Goal: Task Accomplishment & Management: Manage account settings

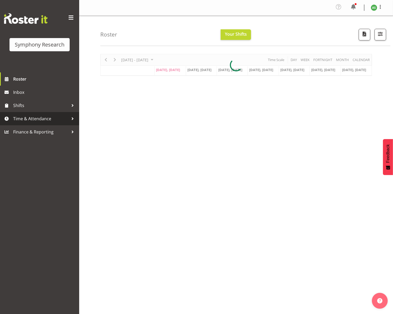
click at [44, 118] on span "Time & Attendance" at bounding box center [40, 119] width 55 height 8
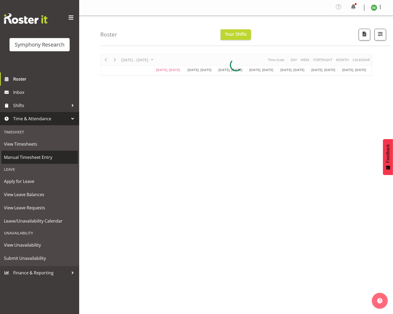
click at [44, 156] on span "Manual Timesheet Entry" at bounding box center [39, 157] width 71 height 8
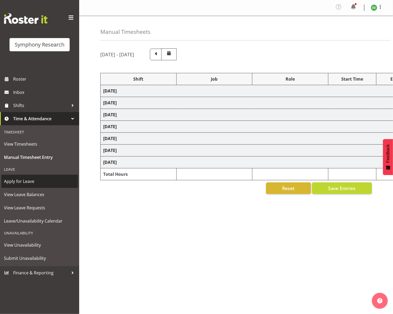
click at [32, 179] on span "Apply for Leave" at bounding box center [39, 181] width 71 height 8
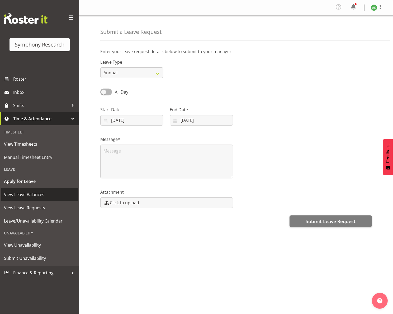
click at [33, 191] on span "View Leave Balances" at bounding box center [39, 195] width 71 height 8
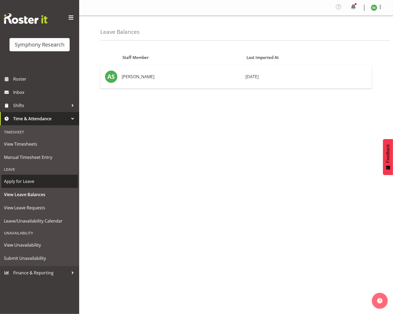
click at [34, 183] on span "Apply for Leave" at bounding box center [39, 181] width 71 height 8
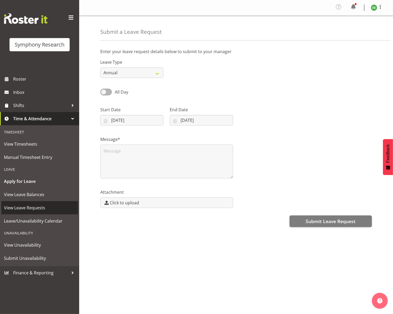
click at [35, 205] on span "View Leave Requests" at bounding box center [39, 208] width 71 height 8
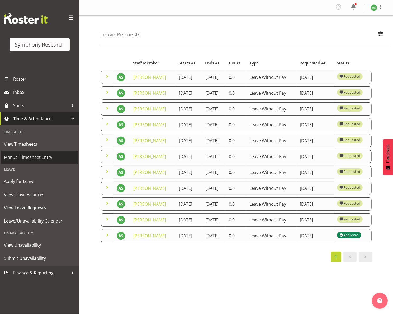
click at [33, 155] on span "Manual Timesheet Entry" at bounding box center [39, 157] width 71 height 8
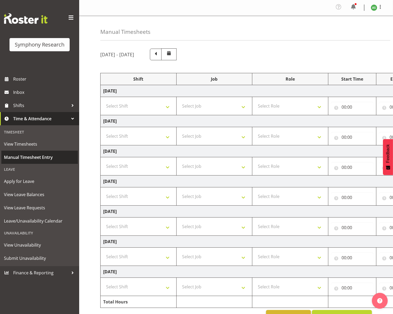
click at [39, 156] on span "Manual Timesheet Entry" at bounding box center [39, 157] width 71 height 8
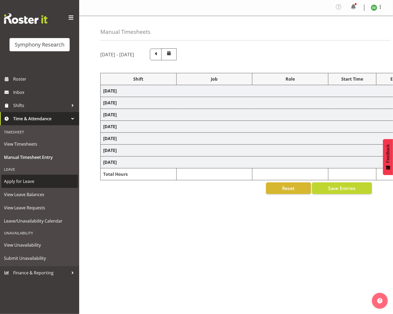
click at [33, 178] on span "Apply for Leave" at bounding box center [39, 181] width 71 height 8
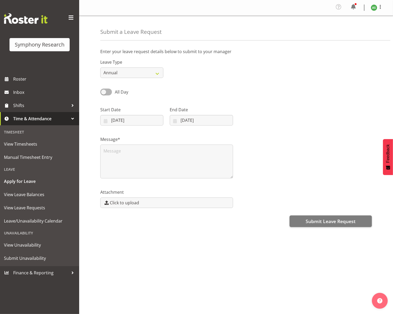
click at [39, 120] on span "Time & Attendance" at bounding box center [40, 119] width 55 height 8
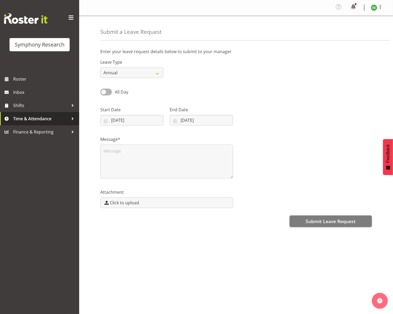
click at [39, 119] on span "Time & Attendance" at bounding box center [40, 119] width 55 height 8
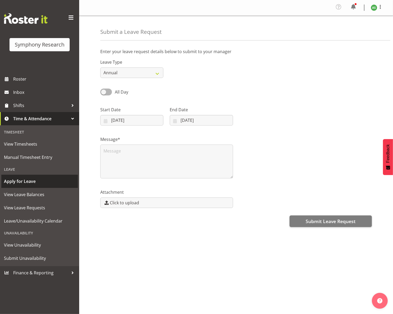
click at [28, 180] on span "Apply for Leave" at bounding box center [39, 181] width 71 height 8
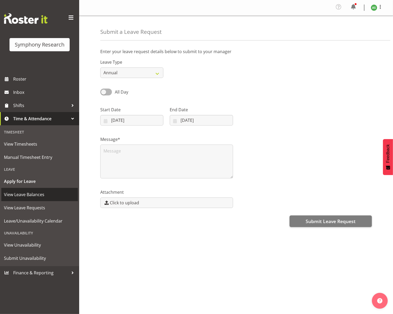
click at [26, 190] on link "View Leave Balances" at bounding box center [39, 194] width 77 height 13
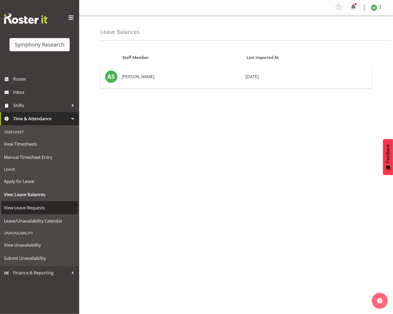
click at [26, 202] on link "View Leave Requests" at bounding box center [39, 207] width 77 height 13
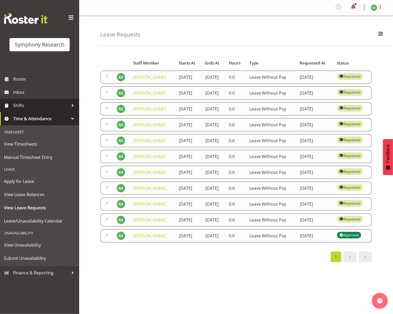
click at [28, 107] on span "Shifts" at bounding box center [40, 105] width 55 height 8
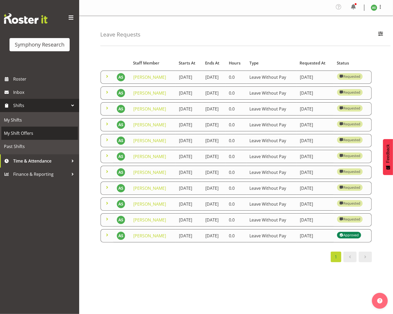
click at [33, 134] on span "My Shift Offers" at bounding box center [39, 133] width 71 height 8
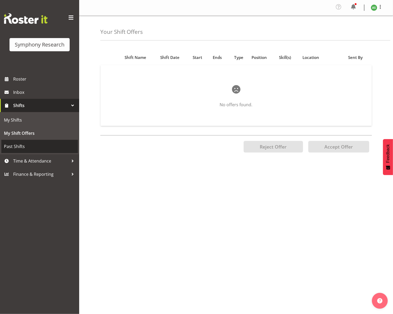
click at [25, 146] on span "Past Shifts" at bounding box center [39, 146] width 71 height 8
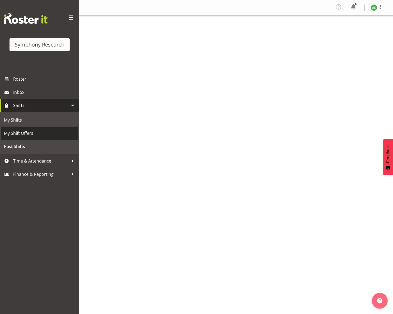
click at [25, 134] on span "My Shift Offers" at bounding box center [39, 133] width 71 height 8
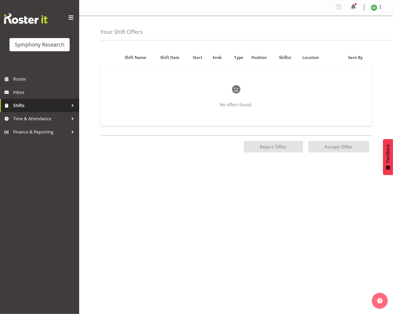
click at [33, 106] on span "Shifts" at bounding box center [40, 105] width 55 height 8
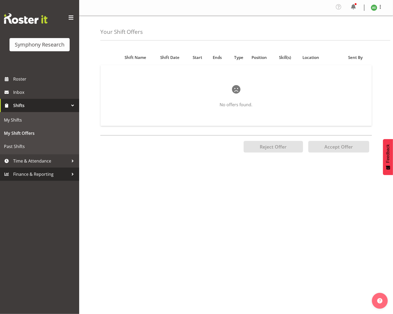
click at [32, 171] on span "Finance & Reporting" at bounding box center [40, 174] width 55 height 8
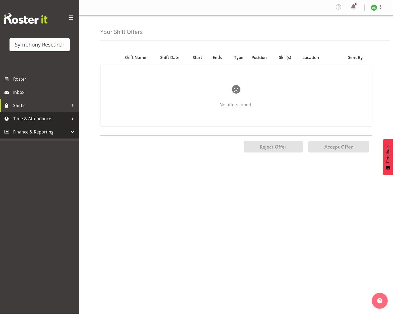
click at [37, 120] on span "Time & Attendance" at bounding box center [40, 119] width 55 height 8
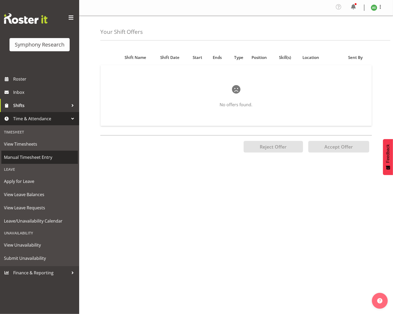
click at [45, 156] on span "Manual Timesheet Entry" at bounding box center [39, 157] width 71 height 8
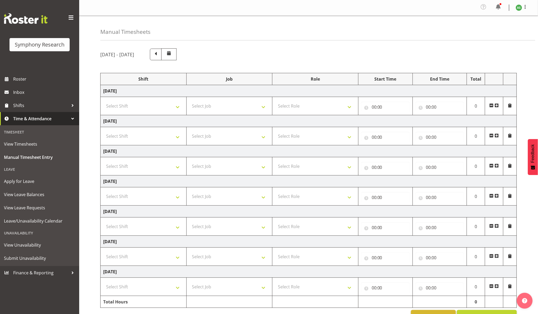
click at [393, 104] on span at bounding box center [497, 105] width 4 height 4
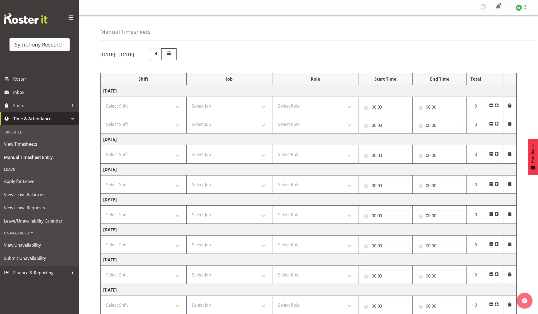
click at [393, 104] on span at bounding box center [497, 105] width 4 height 4
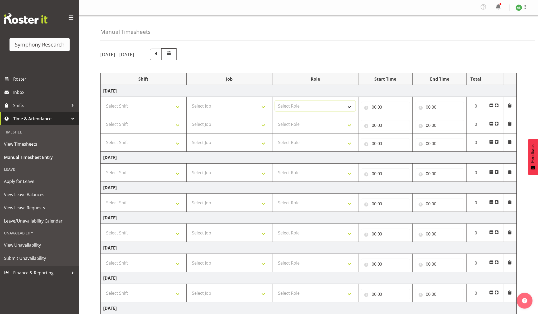
click at [321, 109] on select "Select Role Briefing Interviewing" at bounding box center [315, 106] width 81 height 11
select select "47"
click at [275, 101] on select "Select Role Briefing Interviewing" at bounding box center [315, 106] width 81 height 11
click at [320, 129] on select "Select Role Briefing Interviewing" at bounding box center [315, 124] width 81 height 11
select select "47"
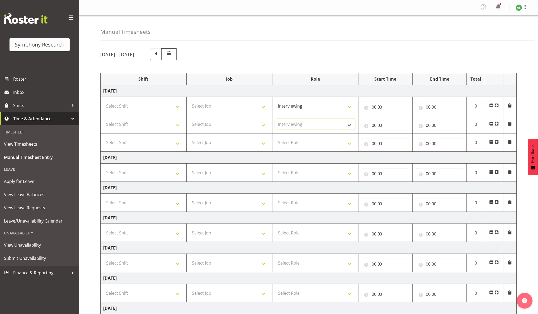
click at [275, 120] on select "Select Role Briefing Interviewing" at bounding box center [315, 124] width 81 height 11
click at [321, 144] on select "Select Role Briefing Interviewing" at bounding box center [315, 142] width 81 height 11
select select "47"
click at [275, 138] on select "Select Role Briefing Interviewing" at bounding box center [315, 142] width 81 height 11
click at [253, 109] on select "Select Job 550060 IF Admin 553492 World Poll Aus Wave 2 Main 2025 553493 World …" at bounding box center [229, 106] width 81 height 11
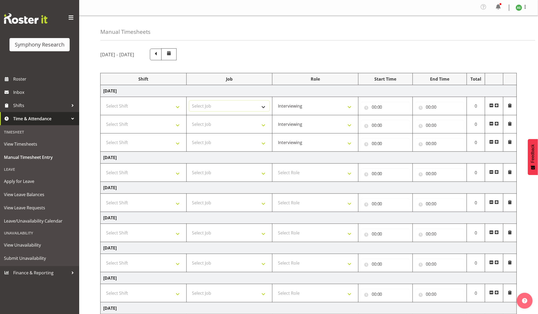
select select "10587"
click at [189, 101] on select "Select Job 550060 IF Admin 553492 World Poll Aus Wave 2 Main 2025 553493 World …" at bounding box center [229, 106] width 81 height 11
click at [173, 105] on select "Select Shift !!Weekend Residential (Roster IT Shift Label) *Business 9/10am ~ 4…" at bounding box center [143, 106] width 81 height 11
select select "81297"
click at [103, 101] on select "Select Shift !!Weekend Residential (Roster IT Shift Label) *Business 9/10am ~ 4…" at bounding box center [143, 106] width 81 height 11
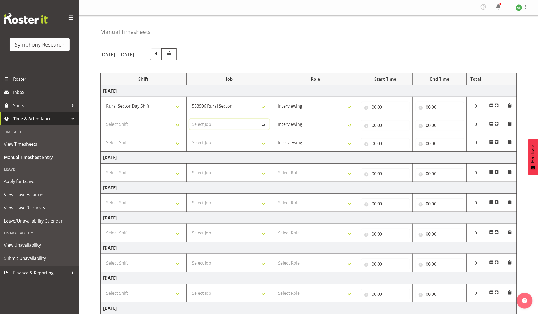
click at [236, 123] on select "Select Job 550060 IF Admin 553492 World Poll Aus Wave 2 Main 2025 553493 World …" at bounding box center [229, 124] width 81 height 11
select select "10587"
click at [189, 120] on select "Select Job 550060 IF Admin 553492 World Poll Aus Wave 2 Main 2025 553493 World …" at bounding box center [229, 124] width 81 height 11
click at [177, 122] on select "Select Shift !!Weekend Residential (Roster IT Shift Label) *Business 9/10am ~ 4…" at bounding box center [143, 124] width 81 height 11
select select "81297"
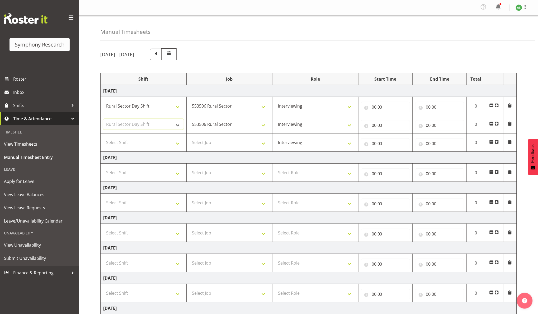
click at [103, 120] on select "Select Shift !!Weekend Residential (Roster IT Shift Label) *Business 9/10am ~ 4…" at bounding box center [143, 124] width 81 height 11
click at [375, 107] on input "00:00" at bounding box center [385, 107] width 49 height 11
click at [393, 120] on select "00 01 02 03 04 05 06 07 08 09 10 11 12 13 14 15 16 17 18 19 20 21 22 23" at bounding box center [398, 120] width 12 height 11
select select "10"
click at [392, 116] on select "00 01 02 03 04 05 06 07 08 09 10 11 12 13 14 15 16 17 18 19 20 21 22 23" at bounding box center [398, 120] width 12 height 11
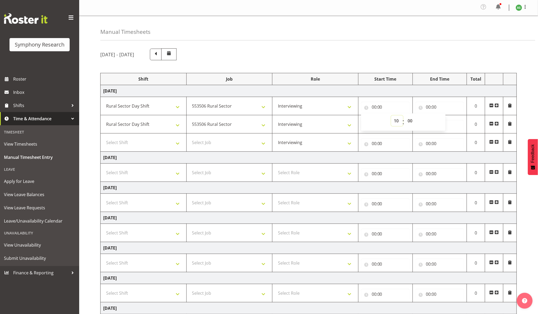
type input "10:00"
click at [393, 106] on input "00:00" at bounding box center [440, 107] width 49 height 11
click at [393, 121] on select "00 01 02 03 04 05 06 07 08 09 10 11 12 13 14 15 16 17 18 19 20 21 22 23" at bounding box center [452, 120] width 12 height 11
select select "13"
click at [393, 116] on select "00 01 02 03 04 05 06 07 08 09 10 11 12 13 14 15 16 17 18 19 20 21 22 23" at bounding box center [452, 120] width 12 height 11
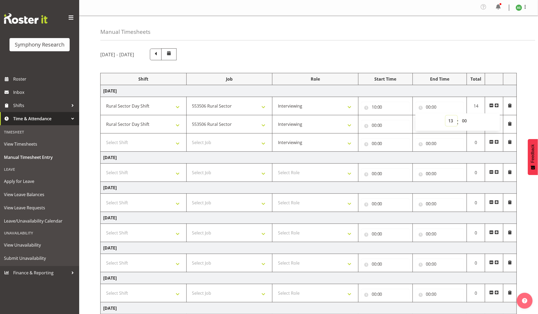
type input "13:00"
click at [393, 108] on input "13:00" at bounding box center [440, 107] width 49 height 11
click at [393, 122] on select "00 01 02 03 04 05 06 07 08 09 10 11 12 13 14 15 16 17 18 19 20 21 22 23 24 25 2…" at bounding box center [466, 120] width 12 height 11
select select "15"
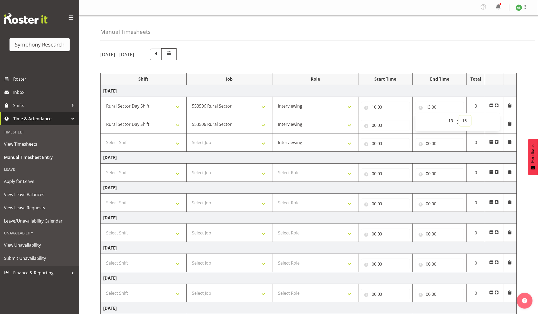
click at [393, 116] on select "00 01 02 03 04 05 06 07 08 09 10 11 12 13 14 15 16 17 18 19 20 21 22 23 24 25 2…" at bounding box center [466, 120] width 12 height 11
type input "13:15"
click at [375, 123] on input "00:00" at bounding box center [385, 125] width 49 height 11
click at [393, 137] on select "00 01 02 03 04 05 06 07 08 09 10 11 12 13 14 15 16 17 18 19 20 21 22 23" at bounding box center [398, 139] width 12 height 11
select select "13"
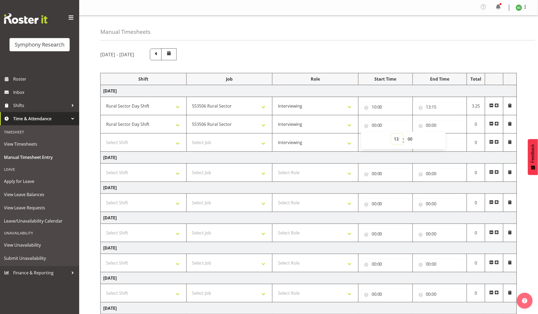
click at [392, 134] on select "00 01 02 03 04 05 06 07 08 09 10 11 12 13 14 15 16 17 18 19 20 21 22 23" at bounding box center [398, 139] width 12 height 11
type input "13:00"
click at [382, 126] on input "13:00" at bounding box center [385, 125] width 49 height 11
click at [381, 127] on input "13:00" at bounding box center [385, 125] width 49 height 11
click at [393, 138] on select "00 01 02 03 04 05 06 07 08 09 10 11 12 13 14 15 16 17 18 19 20 21 22 23 24 25 2…" at bounding box center [411, 139] width 12 height 11
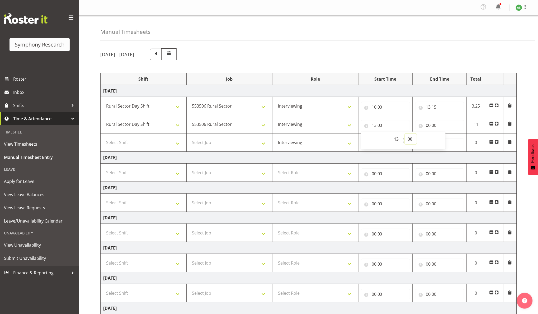
select select "45"
click at [393, 134] on select "00 01 02 03 04 05 06 07 08 09 10 11 12 13 14 15 16 17 18 19 20 21 22 23 24 25 2…" at bounding box center [411, 139] width 12 height 11
type input "13:45"
click at [393, 125] on input "00:00" at bounding box center [440, 125] width 49 height 11
click at [393, 139] on select "00 01 02 03 04 05 06 07 08 09 10 11 12 13 14 15 16 17 18 19 20 21 22 23" at bounding box center [452, 139] width 12 height 11
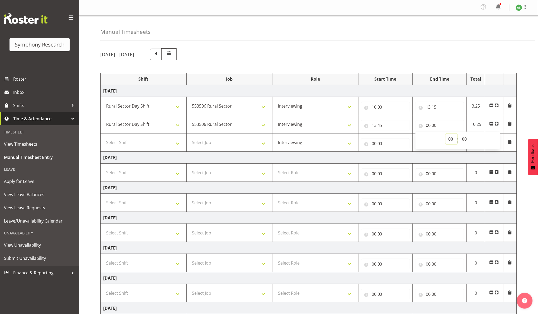
select select "22"
click at [393, 134] on select "00 01 02 03 04 05 06 07 08 09 10 11 12 13 14 15 16 17 18 19 20 21 22 23" at bounding box center [452, 139] width 12 height 11
type input "22:00"
click at [393, 124] on input "22:00" at bounding box center [440, 125] width 49 height 11
click at [393, 126] on input "22:00" at bounding box center [440, 125] width 49 height 11
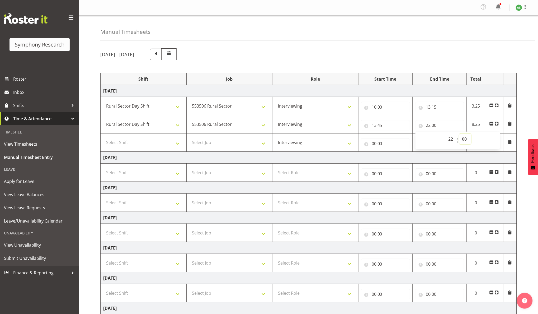
click at [393, 139] on select "00 01 02 03 04 05 06 07 08 09 10 11 12 13 14 15 16 17 18 19 20 21 22 23 24 25 2…" at bounding box center [466, 139] width 12 height 11
select select "30"
click at [393, 134] on select "00 01 02 03 04 05 06 07 08 09 10 11 12 13 14 15 16 17 18 19 20 21 22 23 24 25 2…" at bounding box center [466, 139] width 12 height 11
type input "22:30"
click at [200, 144] on select "Select Job 550060 IF Admin 553492 World Poll Aus Wave 2 Main 2025 553493 World …" at bounding box center [229, 142] width 81 height 11
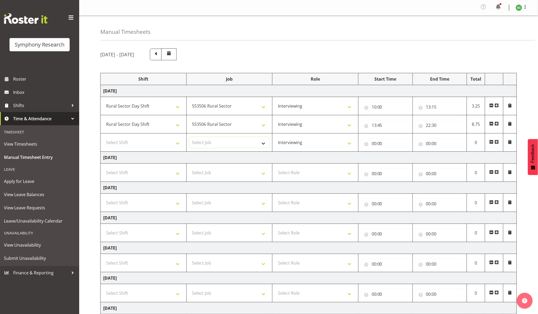
select select "10499"
click at [189, 138] on select "Select Job 550060 IF Admin 553492 World Poll Aus Wave 2 Main 2025 553493 World …" at bounding box center [229, 142] width 81 height 11
click at [179, 145] on select "Select Shift !!Weekend Residential (Roster IT Shift Label) *Business 9/10am ~ 4…" at bounding box center [143, 142] width 81 height 11
select select "56692"
click at [103, 138] on select "Select Shift !!Weekend Residential (Roster IT Shift Label) *Business 9/10am ~ 4…" at bounding box center [143, 142] width 81 height 11
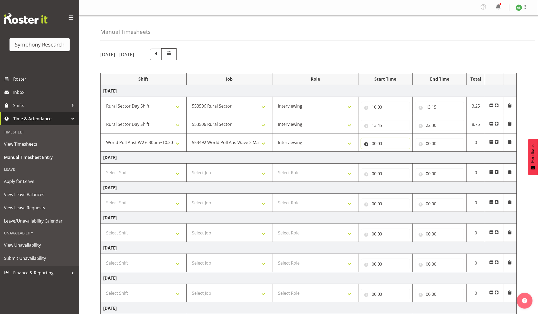
click at [375, 144] on input "00:00" at bounding box center [385, 143] width 49 height 11
click at [393, 157] on select "00 01 02 03 04 05 06 07 08 09 10 11 12 13 14 15 16 17 18 19 20 21 22 23" at bounding box center [398, 157] width 12 height 11
select select "18"
click at [392, 153] on select "00 01 02 03 04 05 06 07 08 09 10 11 12 13 14 15 16 17 18 19 20 21 22 23" at bounding box center [398, 157] width 12 height 11
type input "18:00"
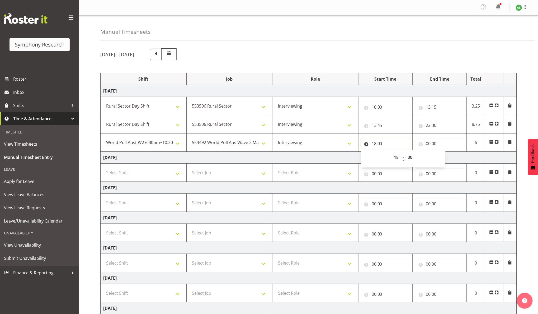
click at [382, 144] on input "18:00" at bounding box center [385, 143] width 49 height 11
click at [393, 157] on select "00 01 02 03 04 05 06 07 08 09 10 11 12 13 14 15 16 17 18 19 20 21 22 23 24 25 2…" at bounding box center [411, 157] width 12 height 11
select select "30"
click at [393, 153] on select "00 01 02 03 04 05 06 07 08 09 10 11 12 13 14 15 16 17 18 19 20 21 22 23 24 25 2…" at bounding box center [411, 157] width 12 height 11
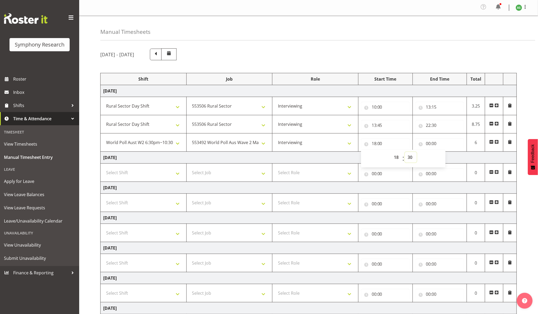
type input "18:30"
click at [393, 143] on input "00:00" at bounding box center [440, 143] width 49 height 11
click at [393, 158] on select "00 01 02 03 04 05 06 07 08 09 10 11 12 13 14 15 16 17 18 19 20 21 22 23" at bounding box center [452, 157] width 12 height 11
select select "22"
click at [393, 153] on select "00 01 02 03 04 05 06 07 08 09 10 11 12 13 14 15 16 17 18 19 20 21 22 23" at bounding box center [452, 157] width 12 height 11
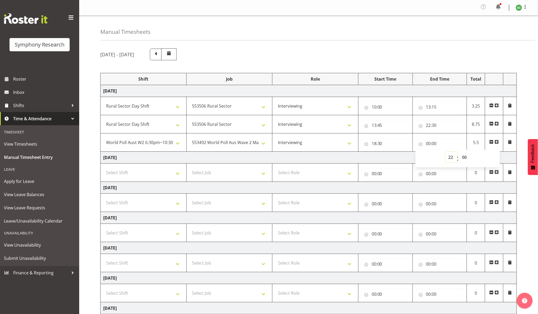
type input "22:00"
click at [393, 144] on input "22:00" at bounding box center [440, 143] width 49 height 11
click at [393, 125] on input "22:30" at bounding box center [440, 125] width 49 height 11
click at [393, 136] on select "00 01 02 03 04 05 06 07 08 09 10 11 12 13 14 15 16 17 18 19 20 21 22 23" at bounding box center [452, 139] width 12 height 11
select select "13"
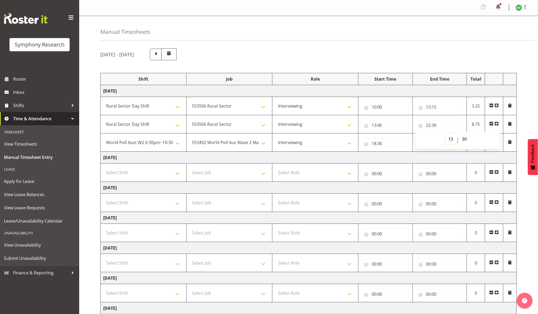
click at [393, 134] on select "00 01 02 03 04 05 06 07 08 09 10 11 12 13 14 15 16 17 18 19 20 21 22 23" at bounding box center [452, 139] width 12 height 11
type input "13:30"
click at [393, 157] on td "[DATE]" at bounding box center [309, 158] width 417 height 12
click at [393, 144] on input "22:00" at bounding box center [440, 143] width 49 height 11
click at [393, 158] on select "00 01 02 03 04 05 06 07 08 09 10 11 12 13 14 15 16 17 18 19 20 21 22 23 24 25 2…" at bounding box center [466, 157] width 12 height 11
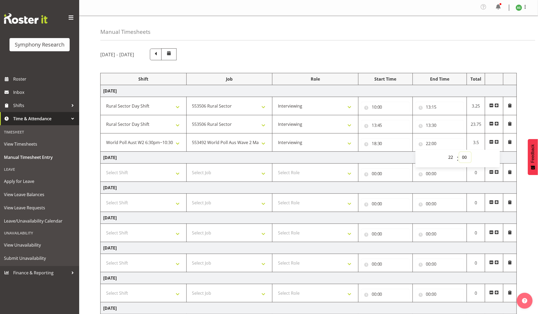
select select "30"
click at [393, 153] on select "00 01 02 03 04 05 06 07 08 09 10 11 12 13 14 15 16 17 18 19 20 21 22 23 24 25 2…" at bounding box center [466, 157] width 12 height 11
type input "22:30"
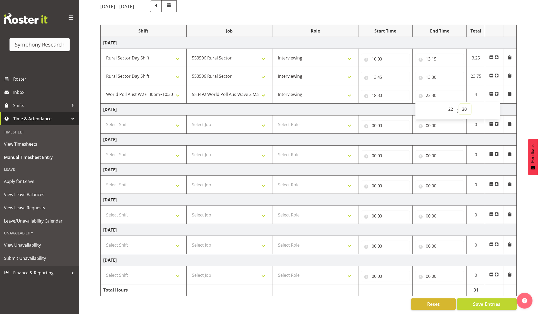
scroll to position [56, 0]
click at [393, 301] on span "Save Entries" at bounding box center [486, 304] width 27 height 7
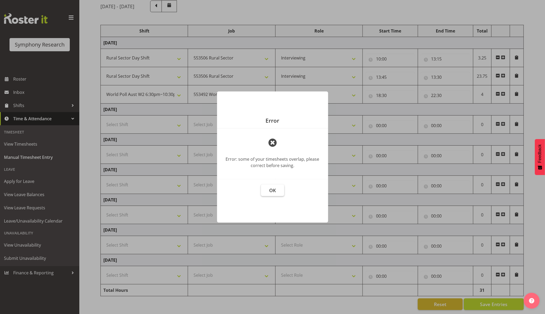
click at [275, 193] on span "OK" at bounding box center [272, 190] width 7 height 6
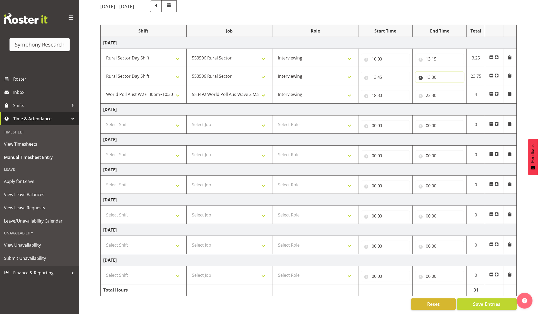
click at [393, 72] on input "13:30" at bounding box center [440, 77] width 49 height 11
click at [393, 86] on select "00 01 02 03 04 05 06 07 08 09 10 11 12 13 14 15 16 17 18 19 20 21 22 23" at bounding box center [452, 91] width 12 height 11
select select "16"
click at [393, 86] on select "00 01 02 03 04 05 06 07 08 09 10 11 12 13 14 15 16 17 18 19 20 21 22 23" at bounding box center [452, 91] width 12 height 11
type input "16:30"
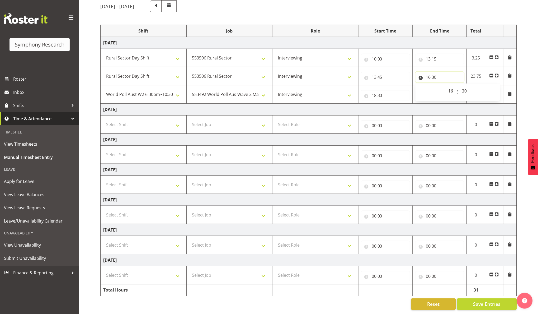
click at [393, 72] on input "16:30" at bounding box center [440, 77] width 49 height 11
click at [393, 86] on select "00 01 02 03 04 05 06 07 08 09 10 11 12 13 14 15 16 17 18 19 20 21 22 23 24 25 2…" at bounding box center [466, 91] width 12 height 11
click at [393, 88] on select "00 01 02 03 04 05 06 07 08 09 10 11 12 13 14 15 16 17 18 19 20 21 22 23 24 25 2…" at bounding box center [466, 91] width 12 height 11
click at [393, 86] on select "00 01 02 03 04 05 06 07 08 09 10 11 12 13 14 15 16 17 18 19 20 21 22 23 24 25 2…" at bounding box center [466, 91] width 12 height 11
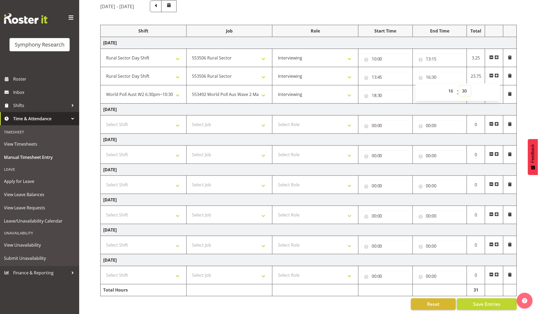
select select "0"
click at [393, 86] on select "00 01 02 03 04 05 06 07 08 09 10 11 12 13 14 15 16 17 18 19 20 21 22 23 24 25 2…" at bounding box center [466, 91] width 12 height 11
type input "16:00"
click at [393, 298] on button "Save Entries" at bounding box center [487, 304] width 60 height 12
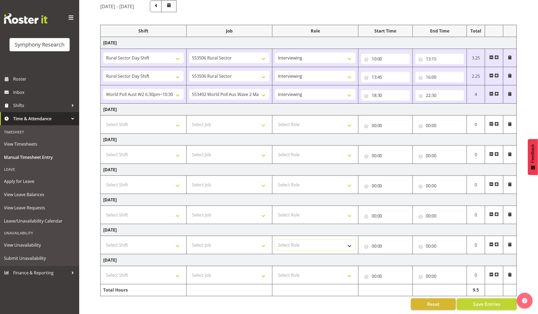
click at [331, 244] on select "Select Role Briefing Interviewing" at bounding box center [315, 245] width 81 height 11
click at [393, 301] on span "Save Entries" at bounding box center [486, 304] width 27 height 7
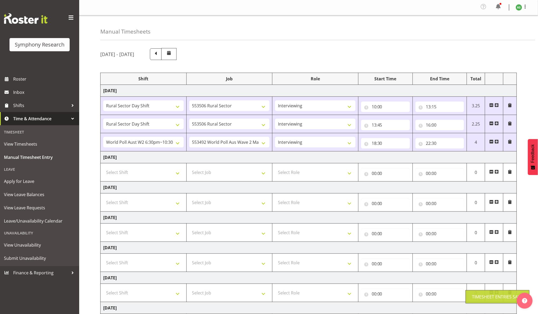
scroll to position [0, 0]
